Goal: Transaction & Acquisition: Purchase product/service

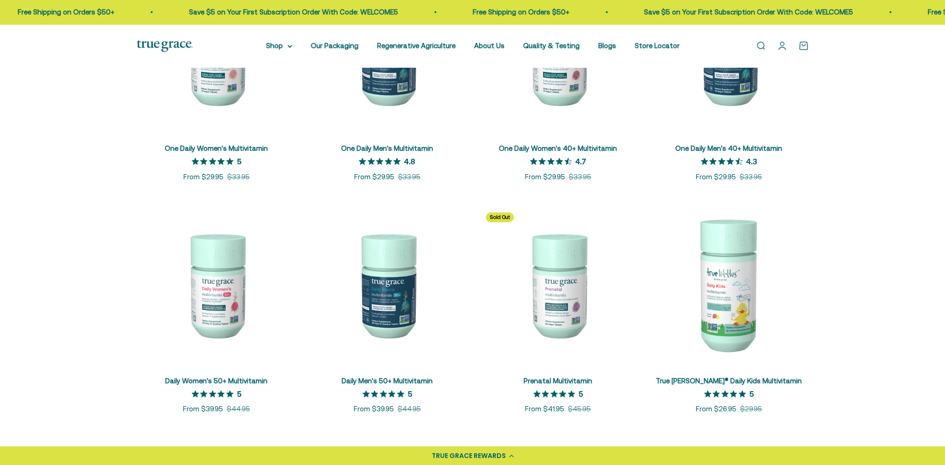
scroll to position [233, 0]
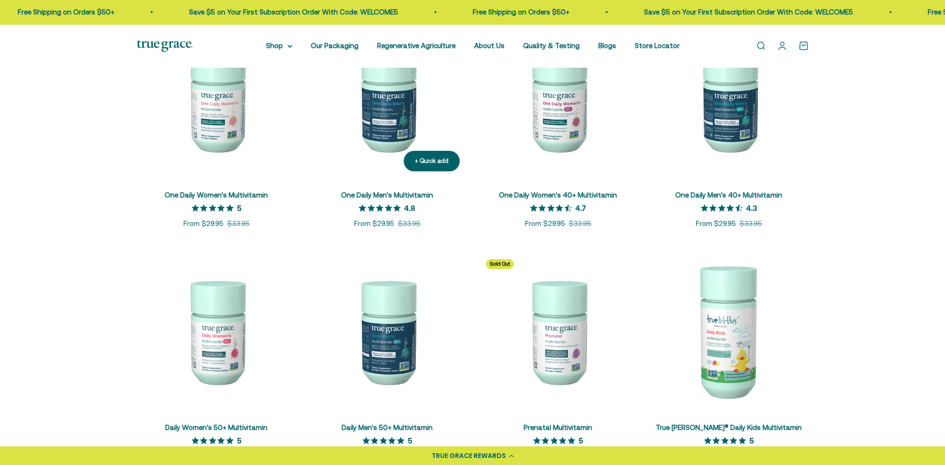
click at [385, 116] on img at bounding box center [387, 99] width 160 height 160
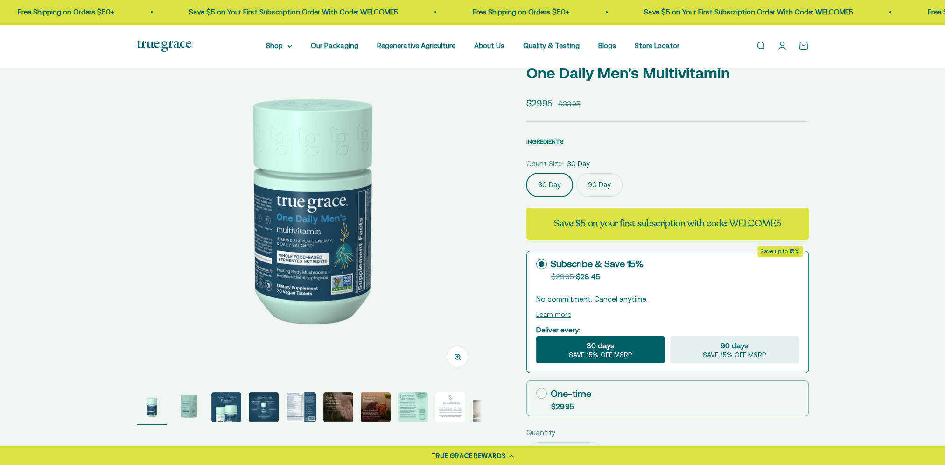
scroll to position [93, 0]
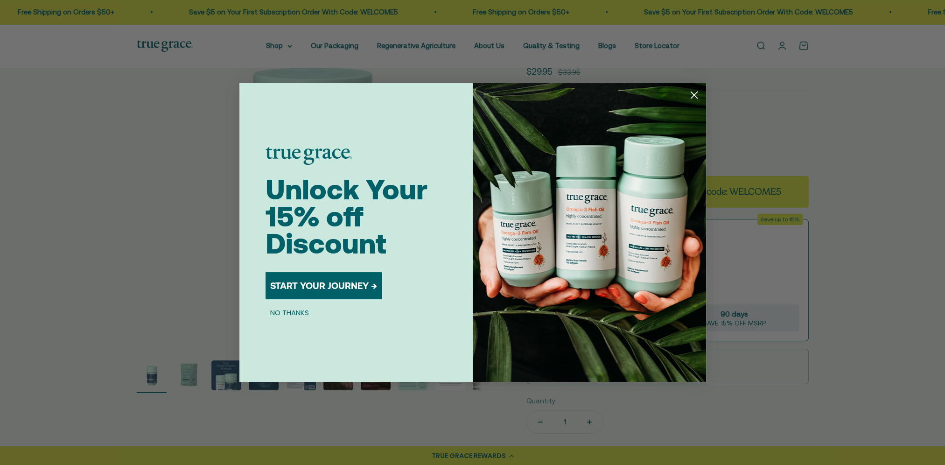
click at [692, 97] on circle "Close dialog" at bounding box center [693, 94] width 15 height 15
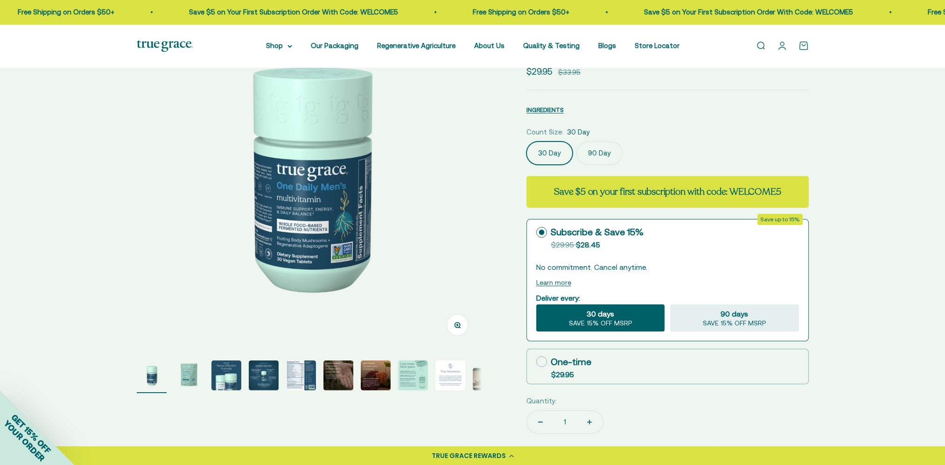
scroll to position [0, 0]
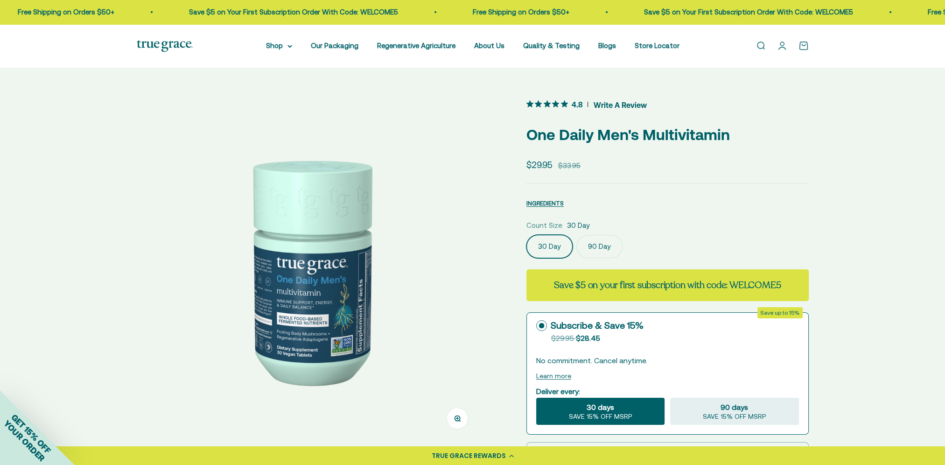
click at [602, 243] on label "90 Day" at bounding box center [599, 246] width 46 height 23
click at [526, 235] on input "90 Day" at bounding box center [526, 234] width 0 height 0
